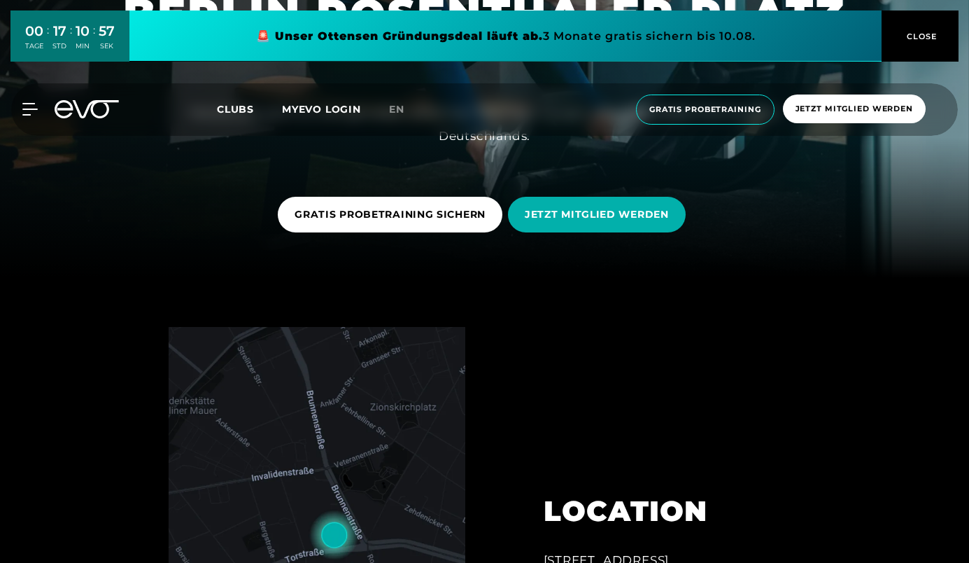
scroll to position [283, 0]
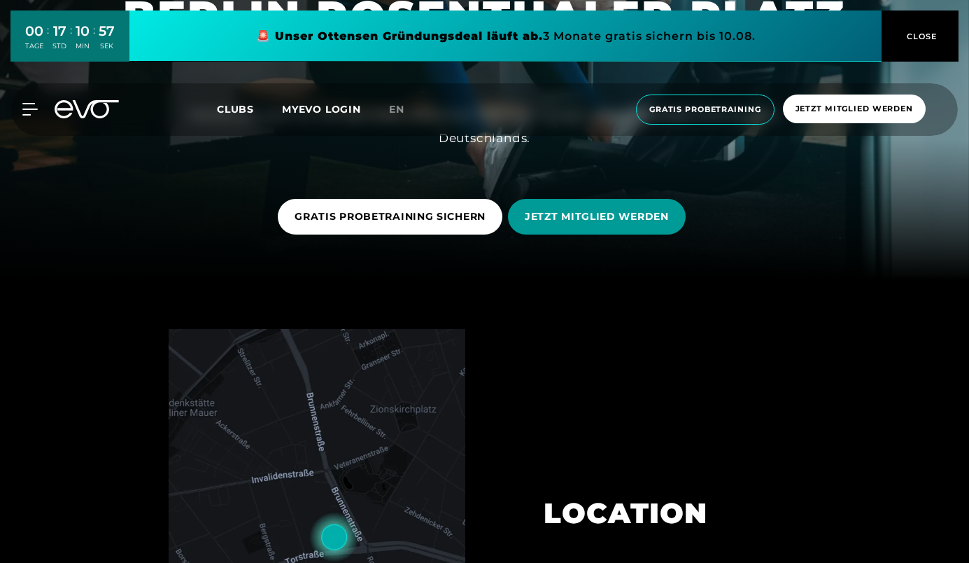
click at [552, 218] on span "JETZT MITGLIED WERDEN" at bounding box center [597, 216] width 144 height 15
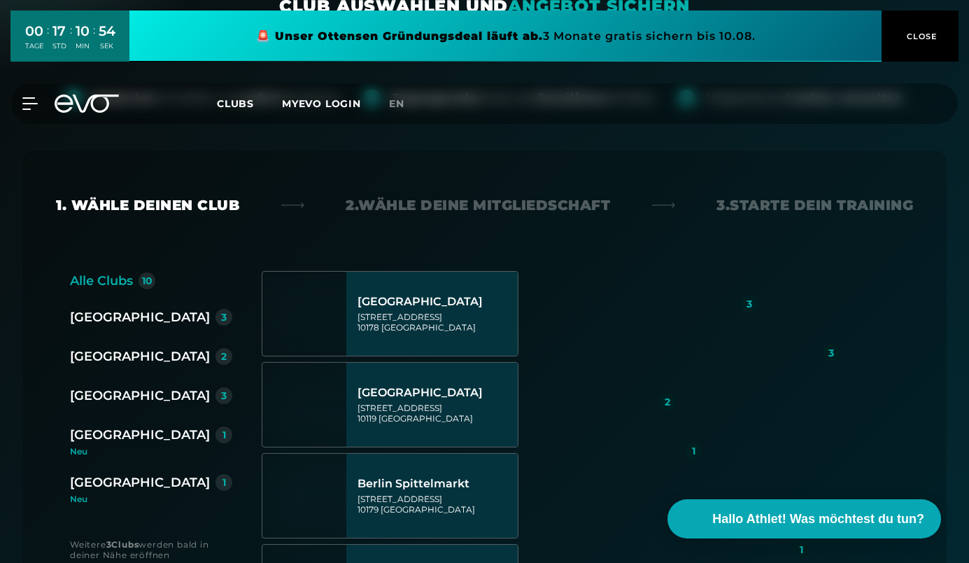
scroll to position [225, 0]
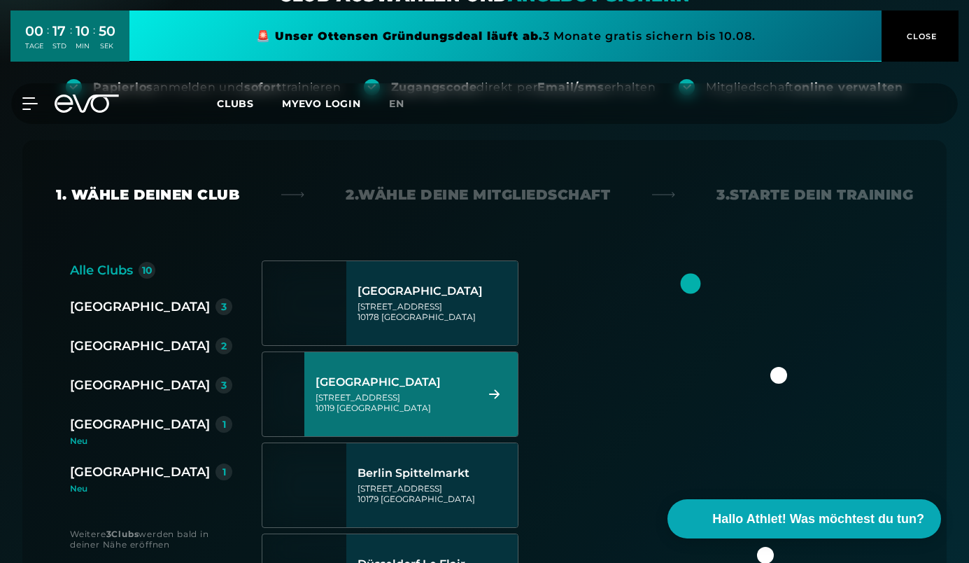
click at [394, 400] on div "[STREET_ADDRESS]" at bounding box center [394, 402] width 157 height 21
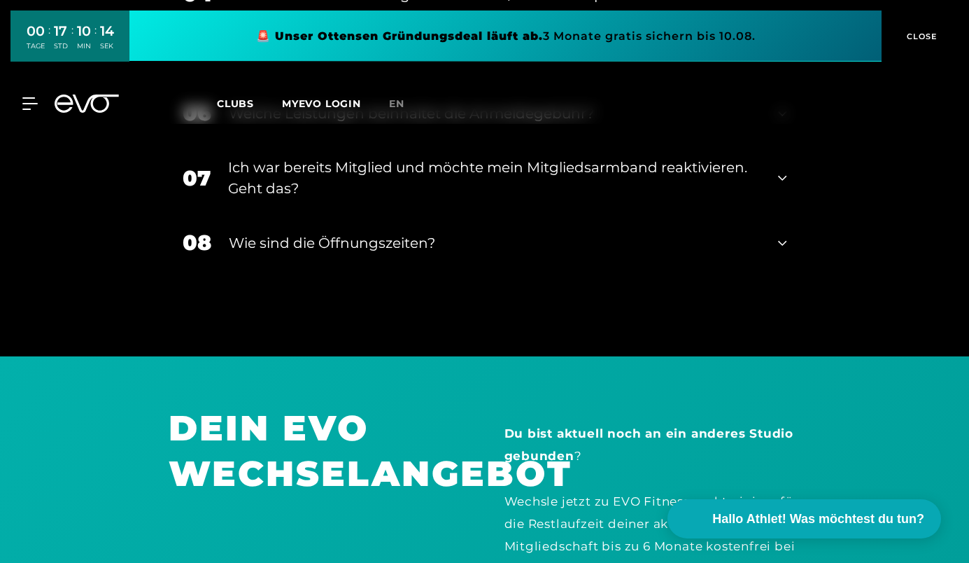
scroll to position [2548, 0]
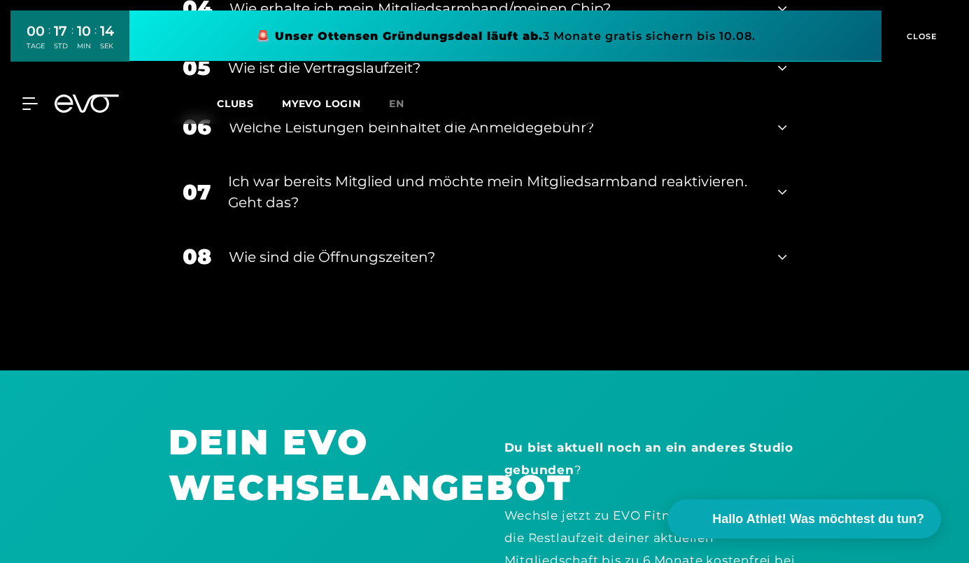
click at [304, 246] on div "Wie sind die Öffnungszeiten?" at bounding box center [495, 256] width 532 height 21
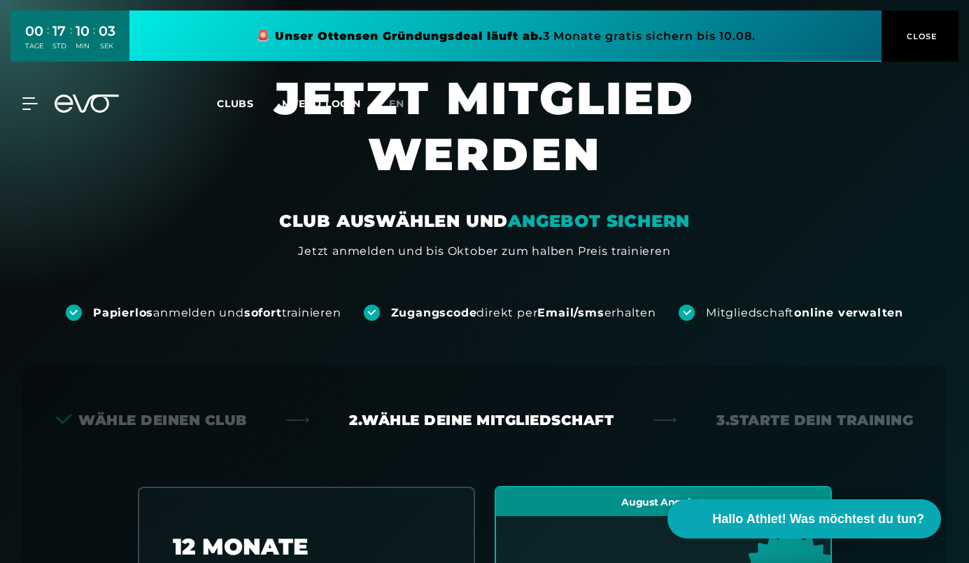
scroll to position [0, 0]
click at [230, 101] on span "Clubs" at bounding box center [235, 103] width 37 height 13
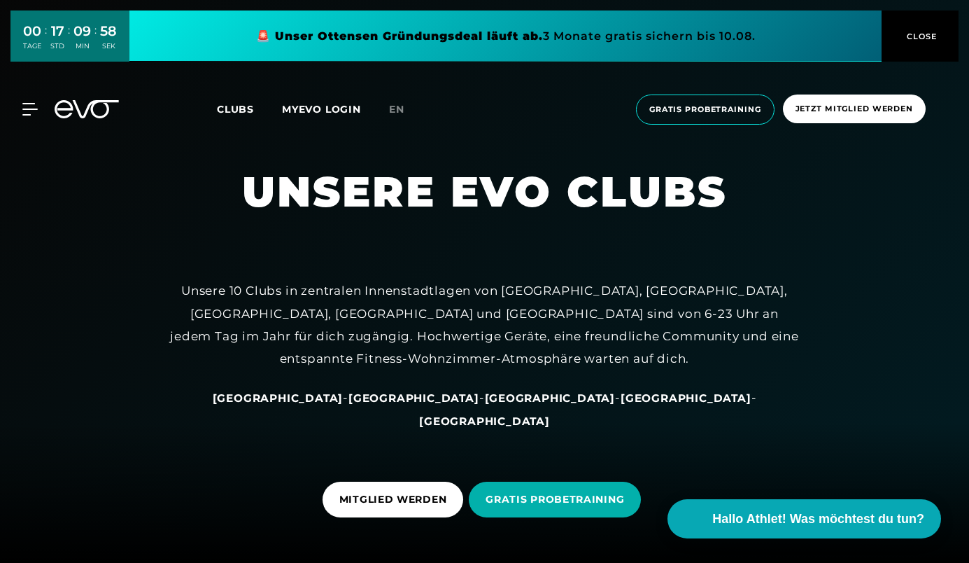
click at [57, 108] on icon at bounding box center [64, 109] width 18 height 18
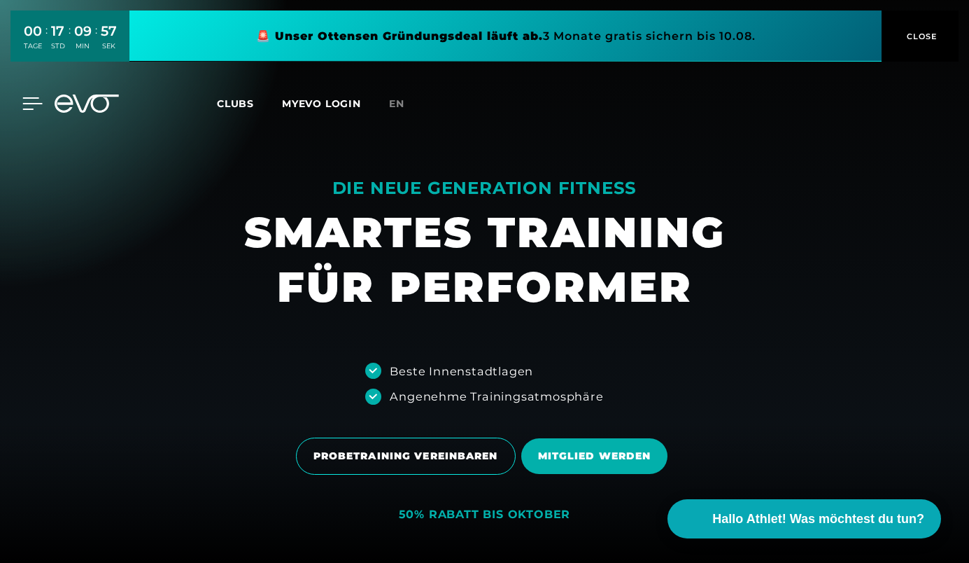
click at [28, 104] on icon at bounding box center [32, 103] width 20 height 13
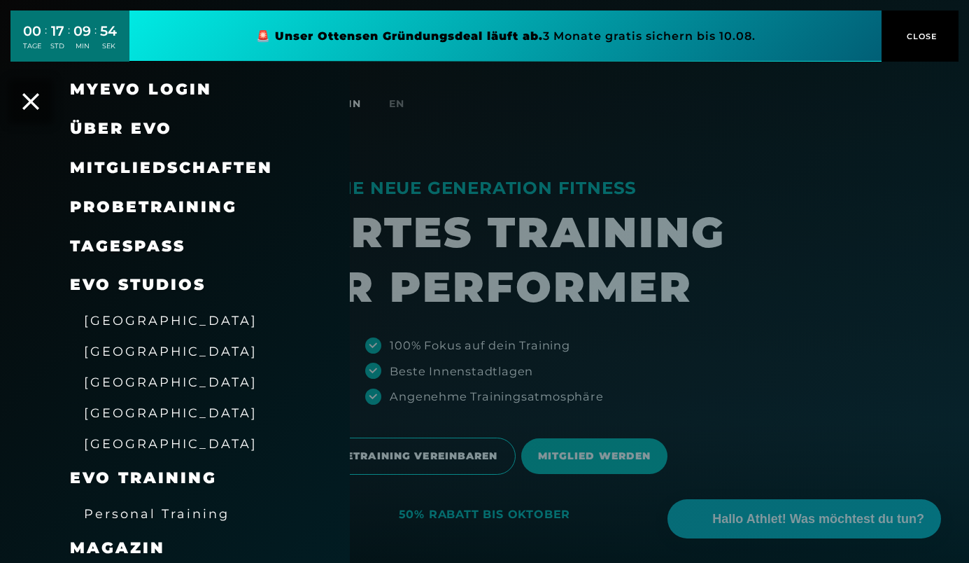
click at [110, 244] on link "TAGESPASS" at bounding box center [127, 245] width 115 height 19
click at [111, 345] on span "[GEOGRAPHIC_DATA]" at bounding box center [171, 351] width 174 height 15
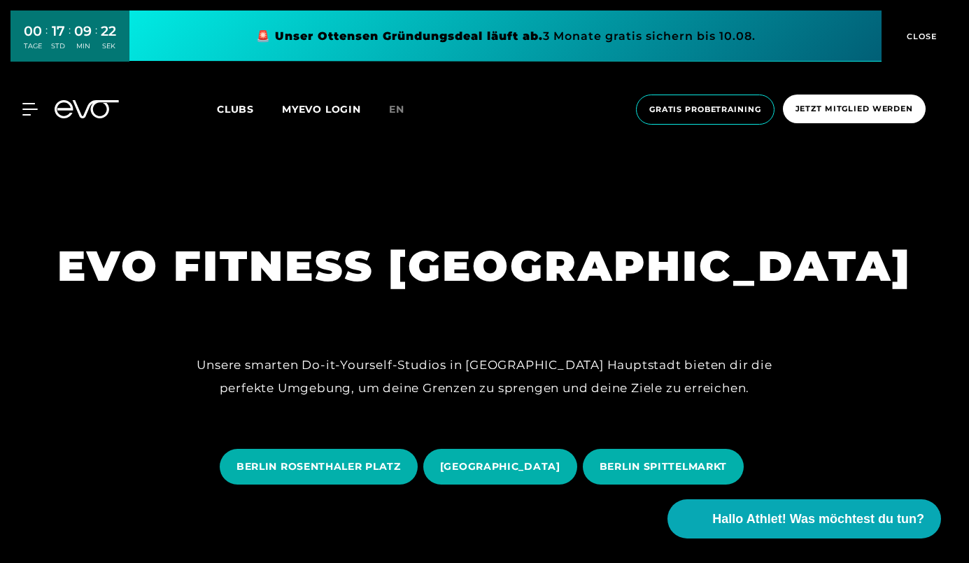
scroll to position [69, 0]
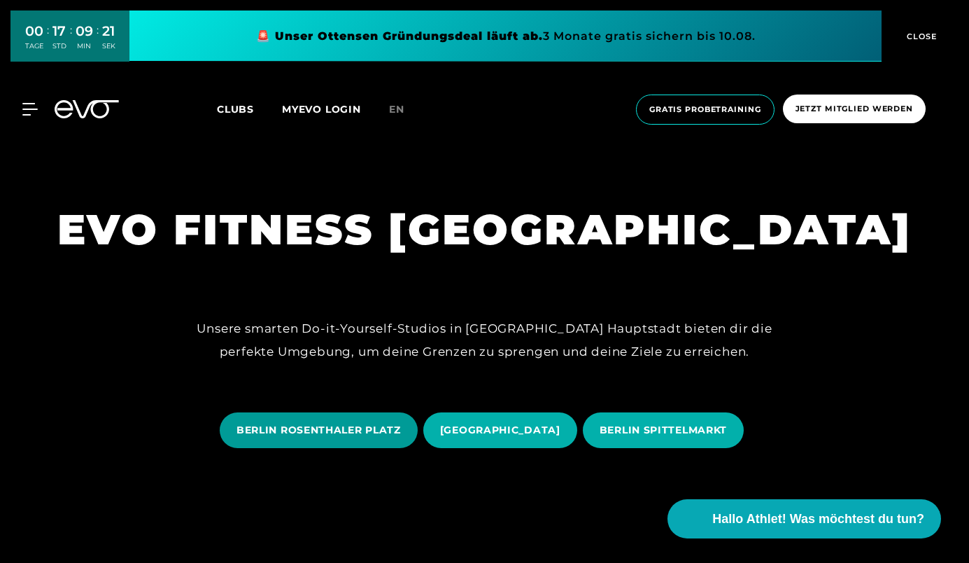
click at [291, 425] on span "BERLIN ROSENTHALER PLATZ" at bounding box center [318, 430] width 164 height 15
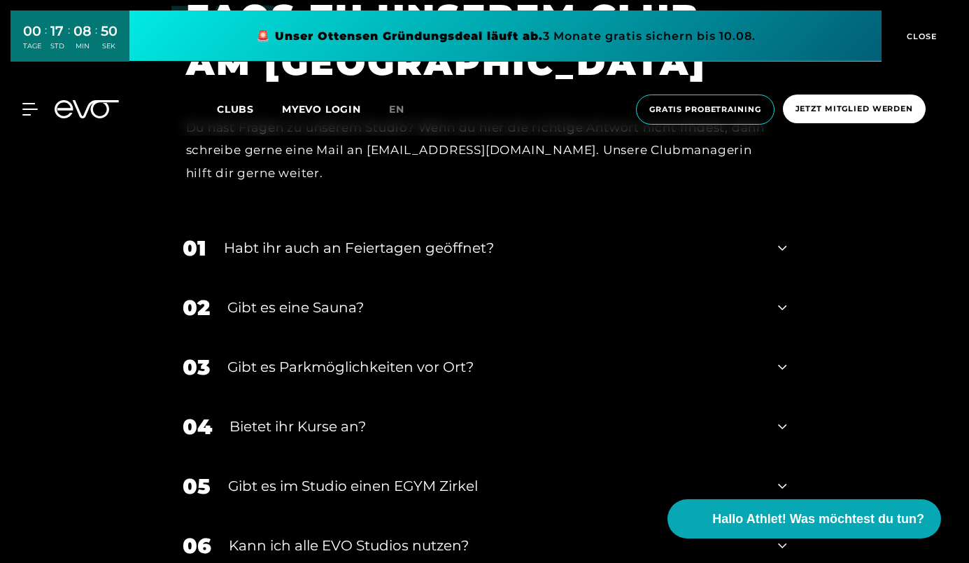
scroll to position [4833, 0]
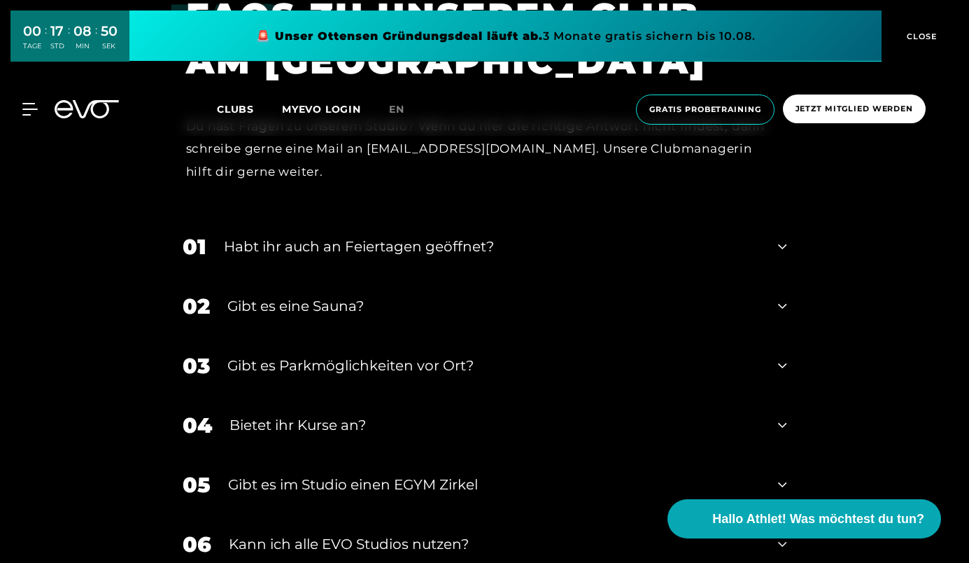
click at [306, 276] on div "02 Gibt es eine Sauna?" at bounding box center [485, 305] width 633 height 59
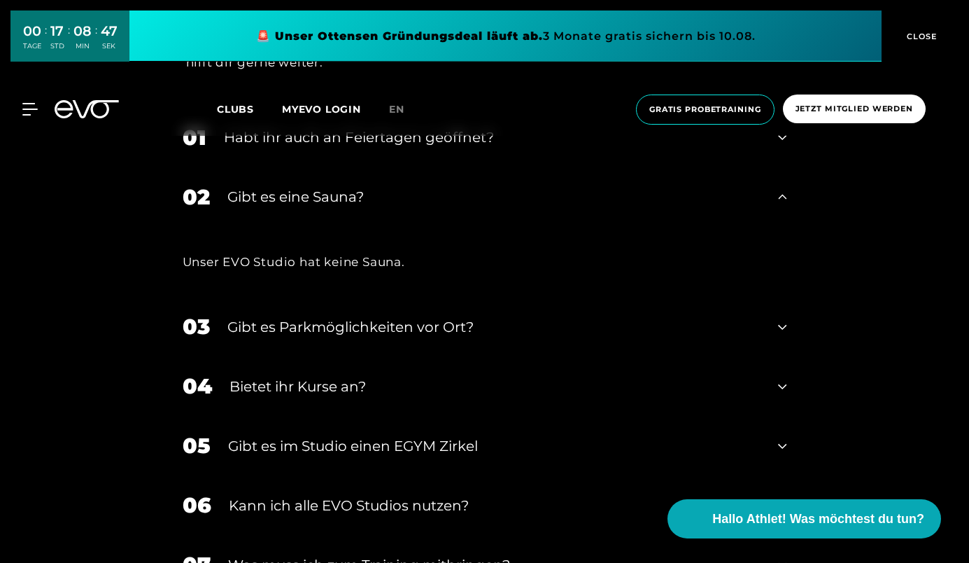
scroll to position [4948, 0]
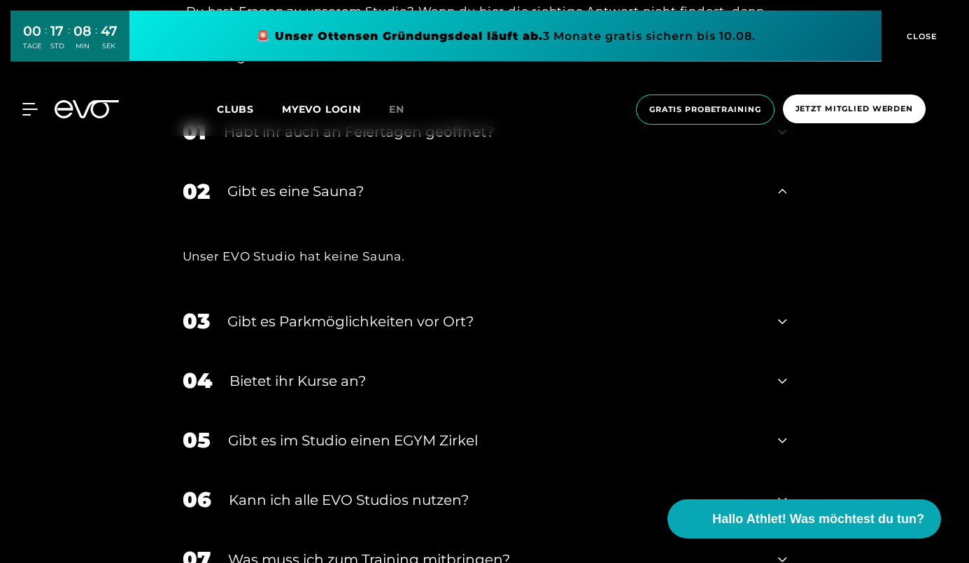
click at [233, 311] on div "Gibt es Parkmöglichkeiten vor Ort?" at bounding box center [494, 321] width 534 height 21
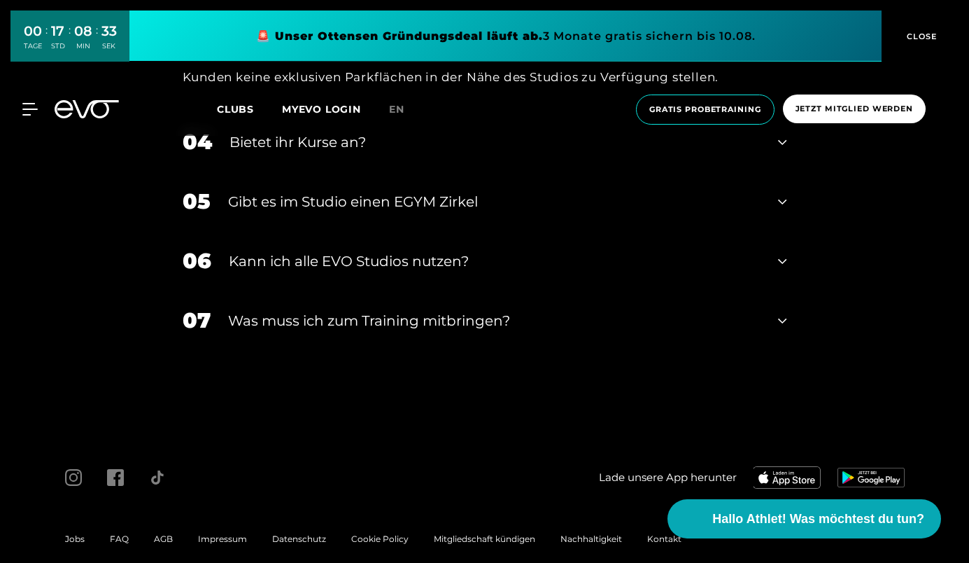
scroll to position [5301, 0]
click at [291, 311] on div "Was muss ich zum Training mitbringen?" at bounding box center [494, 321] width 533 height 21
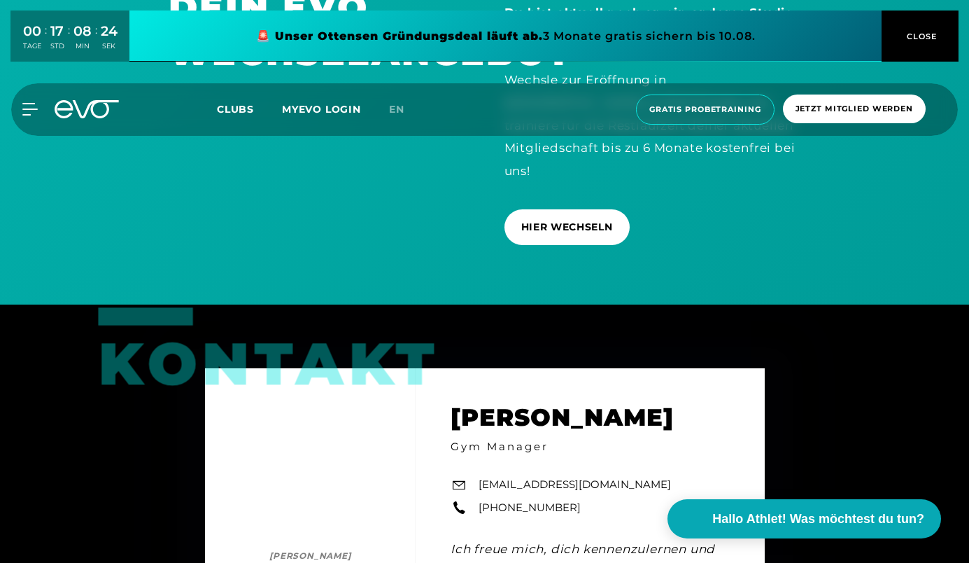
scroll to position [3837, 0]
